Goal: Information Seeking & Learning: Understand process/instructions

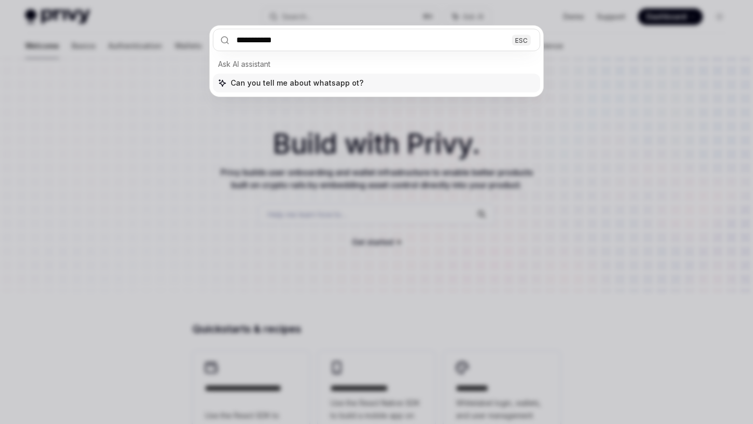
type input "**********"
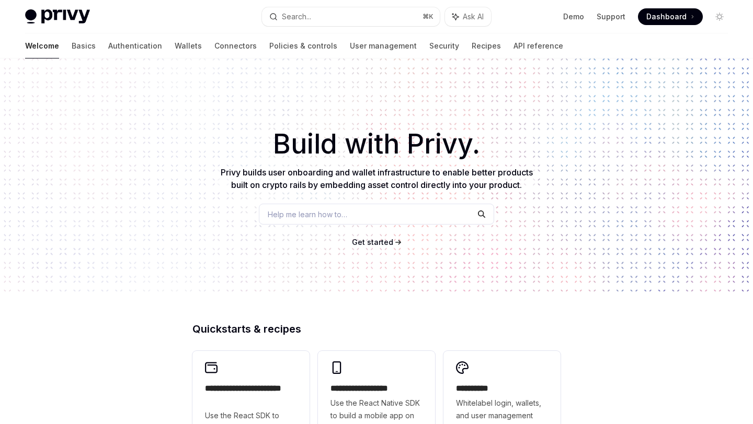
type textarea "*"
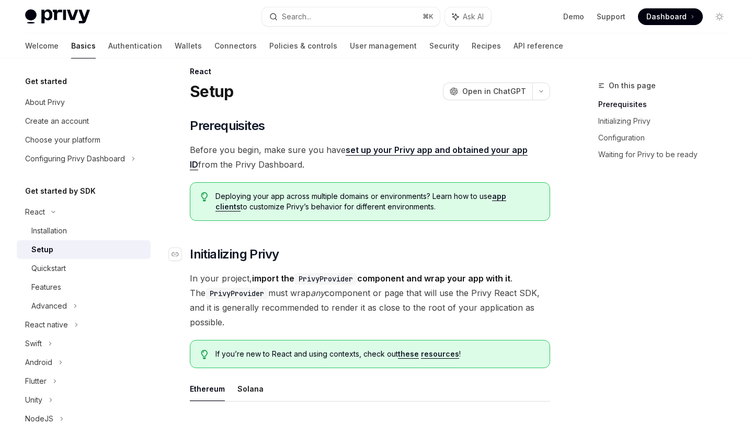
scroll to position [15, 0]
drag, startPoint x: 270, startPoint y: 208, endPoint x: 329, endPoint y: 208, distance: 58.5
click at [329, 208] on span "Deploying your app across multiple domains or environments? Learn how to use ap…" at bounding box center [377, 201] width 324 height 21
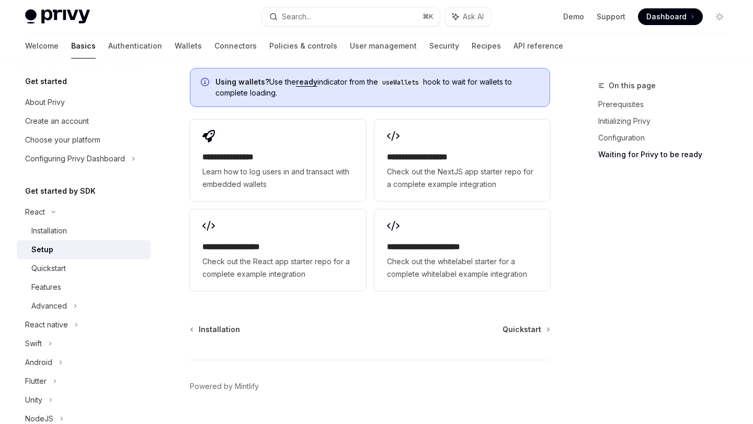
scroll to position [1408, 0]
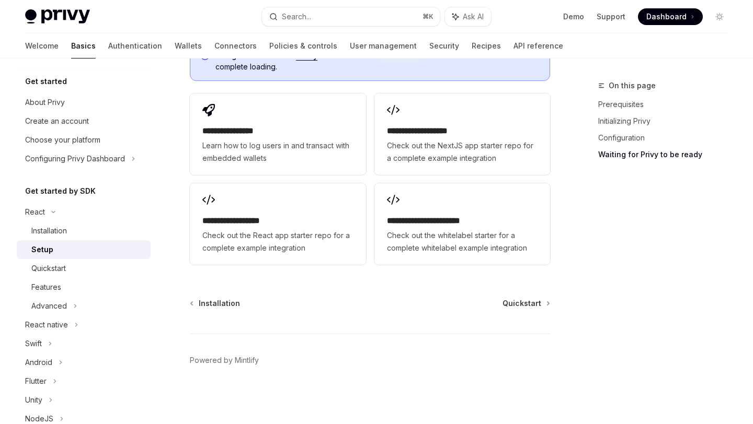
click at [607, 201] on div "On this page Prerequisites Initializing Privy Configuration Waiting for Privy t…" at bounding box center [656, 251] width 159 height 345
